Goal: Information Seeking & Learning: Learn about a topic

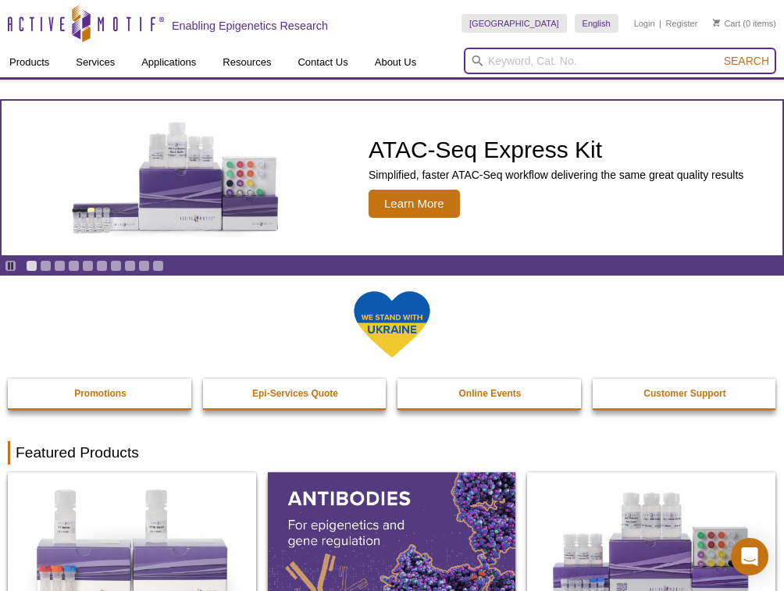
click at [544, 62] on input "search" at bounding box center [620, 61] width 312 height 27
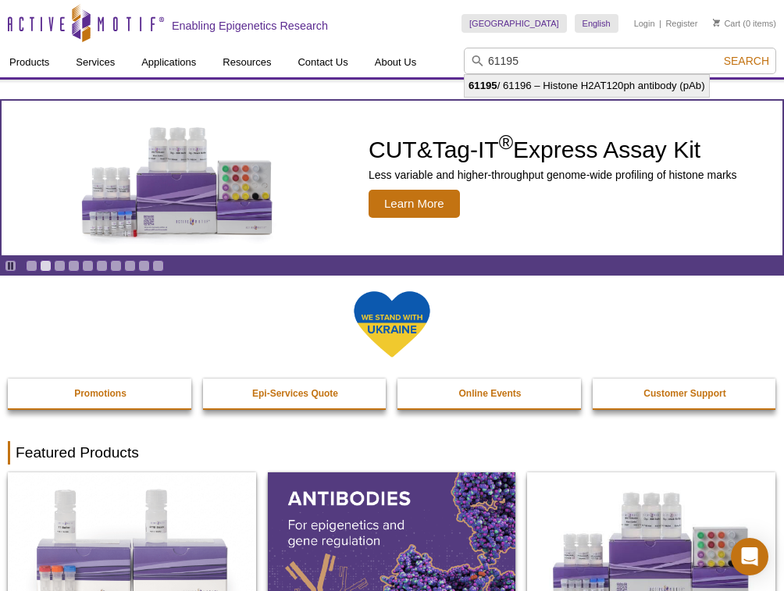
click at [554, 86] on li "61195 / 61196 – Histone H2AT120ph antibody (pAb)" at bounding box center [587, 86] width 244 height 22
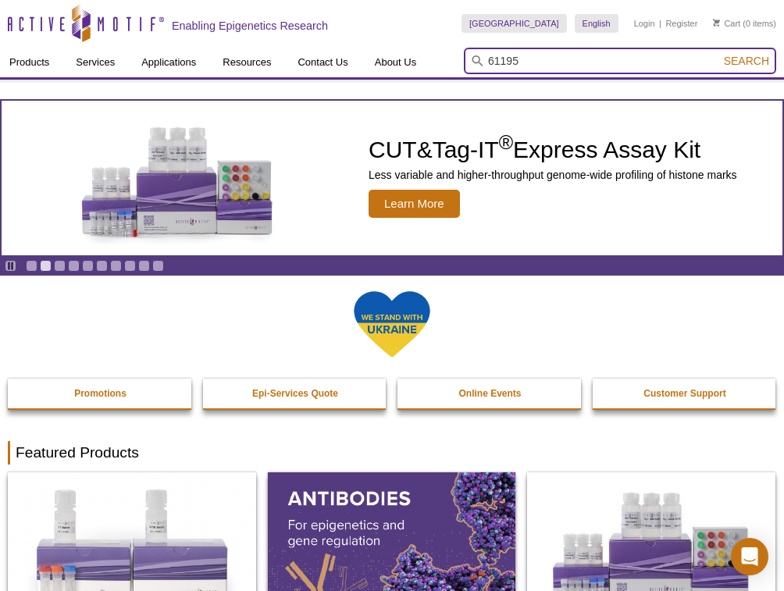
type input "61195 / 61196 – Histone H2AT120ph antibody (pAb)"
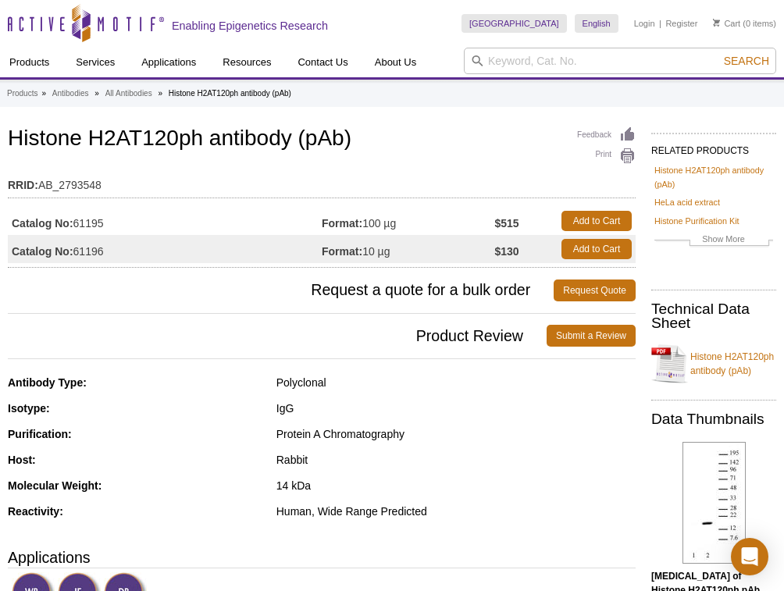
click at [558, 466] on div "Host: Rabbit" at bounding box center [322, 466] width 628 height 26
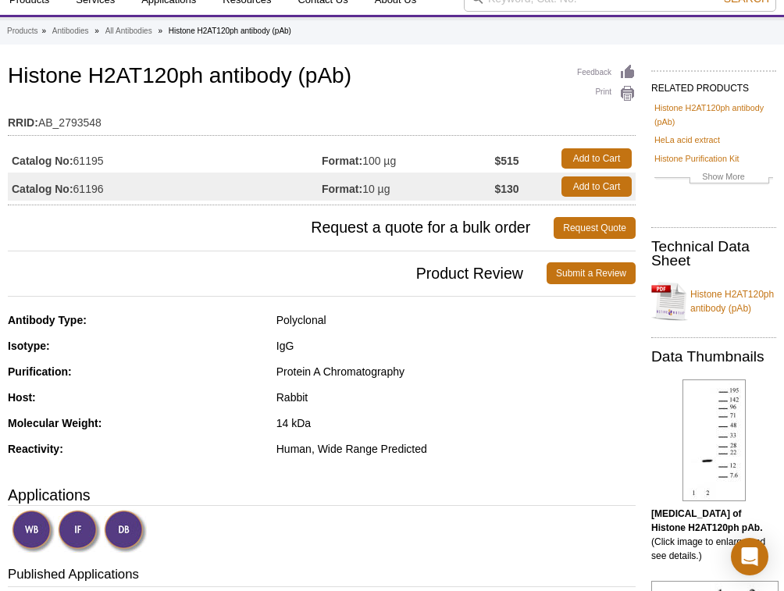
scroll to position [125, 0]
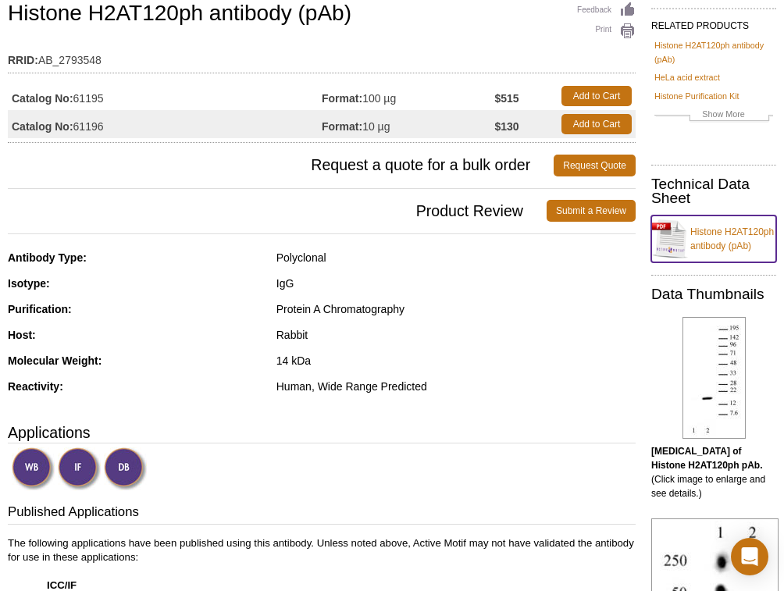
click at [722, 225] on link "Histone H2AT120ph antibody (pAb)" at bounding box center [713, 239] width 125 height 47
